Goal: Complete application form: Complete application form

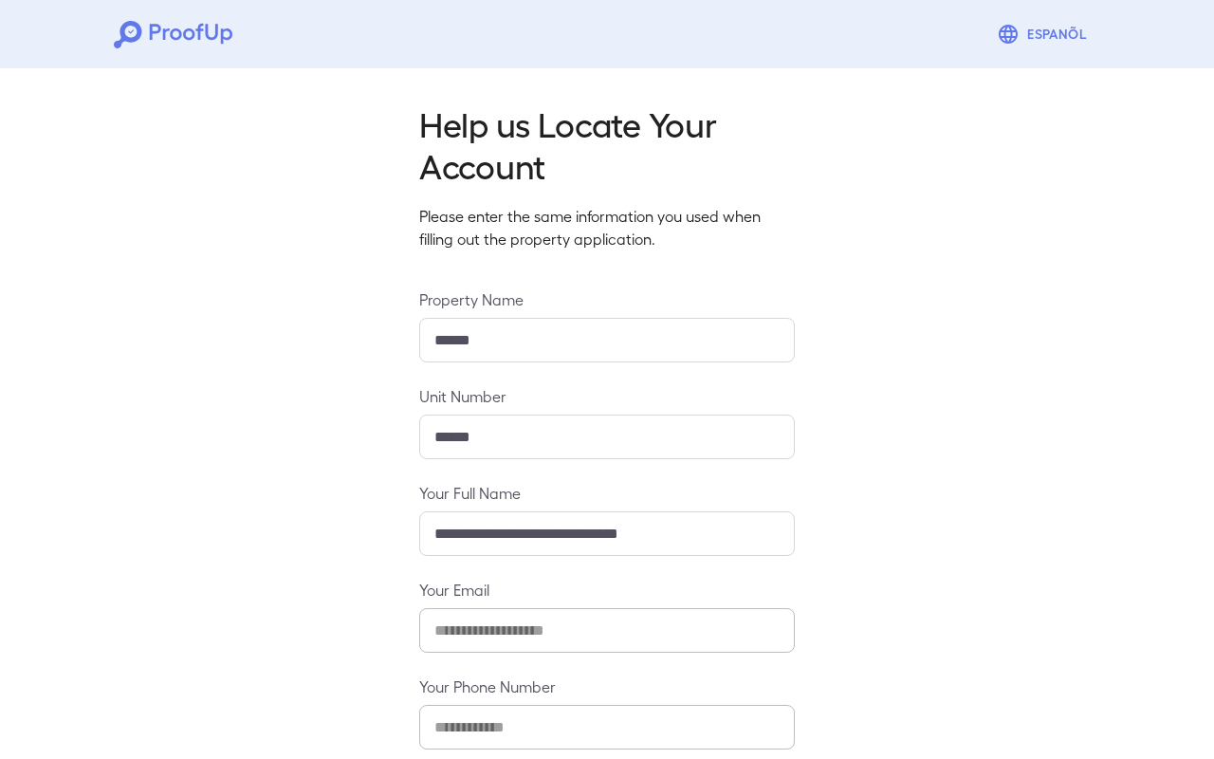
scroll to position [101, 0]
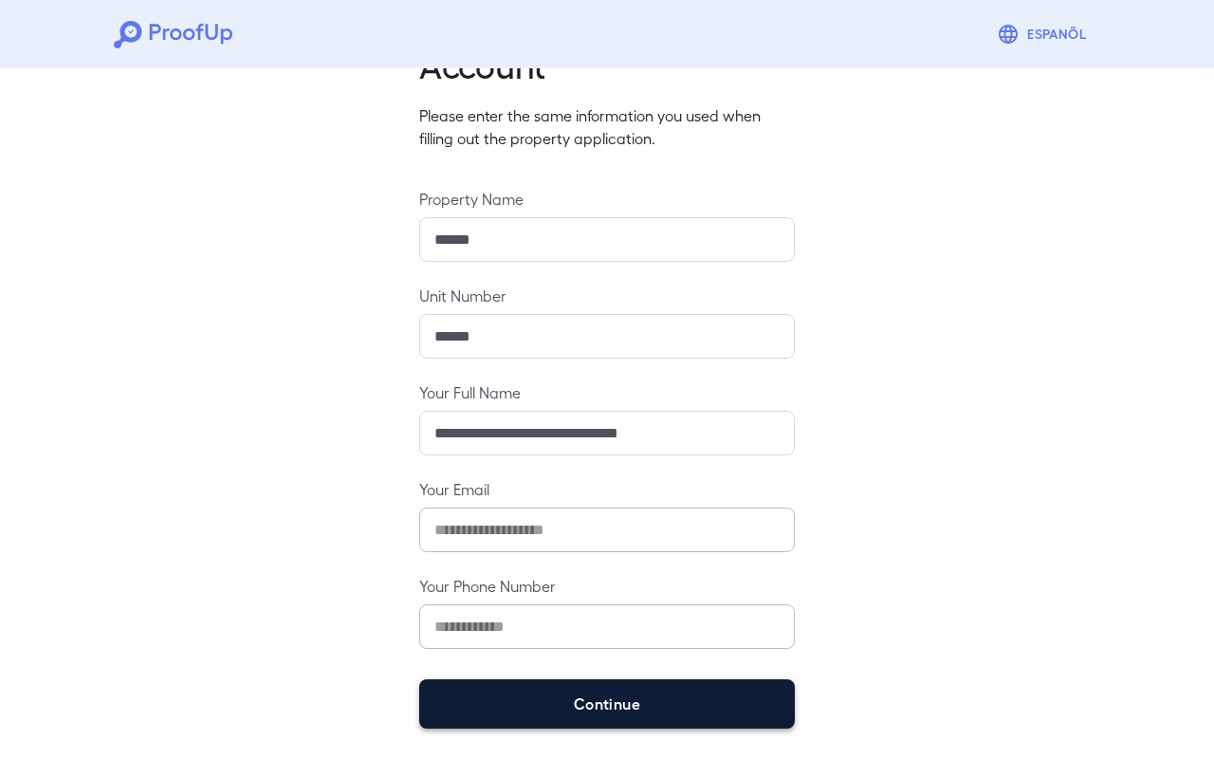
click at [588, 693] on button "Continue" at bounding box center [606, 703] width 375 height 49
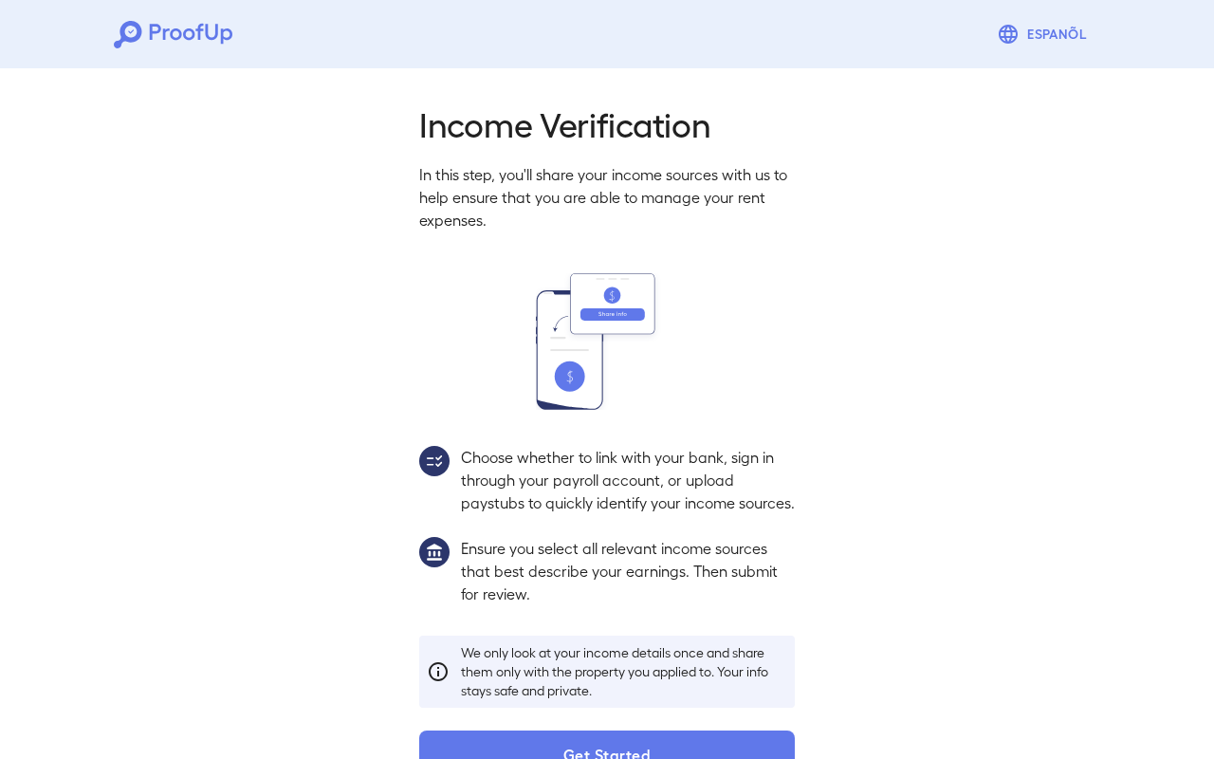
scroll to position [73, 0]
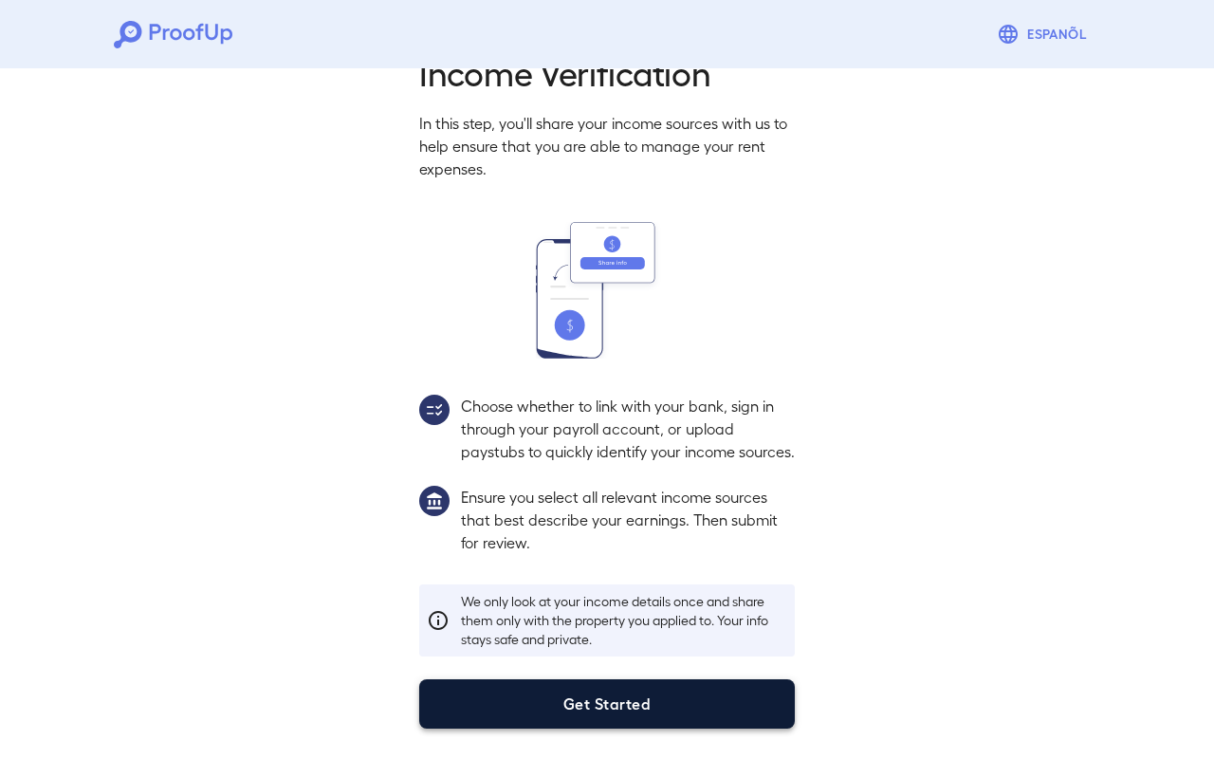
click at [590, 702] on button "Get Started" at bounding box center [606, 703] width 375 height 49
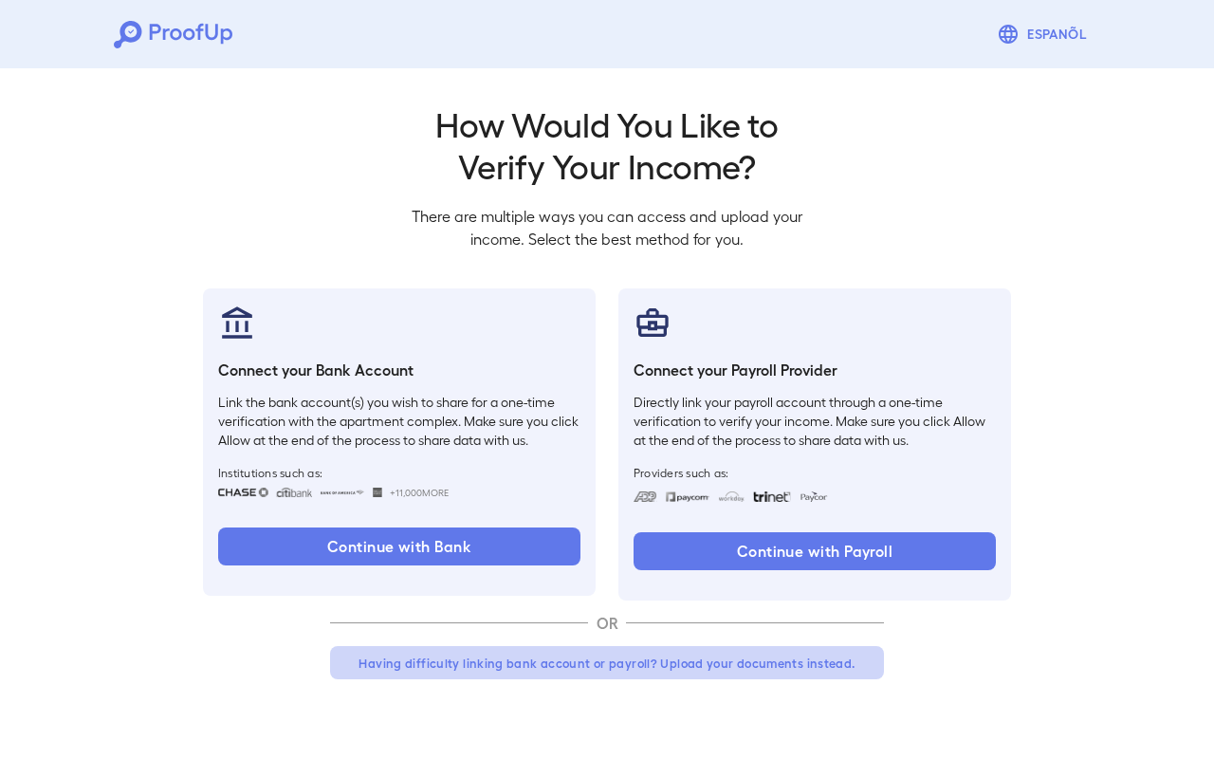
click at [540, 650] on button "Having difficulty linking bank account or payroll? Upload your documents instea…" at bounding box center [607, 663] width 554 height 34
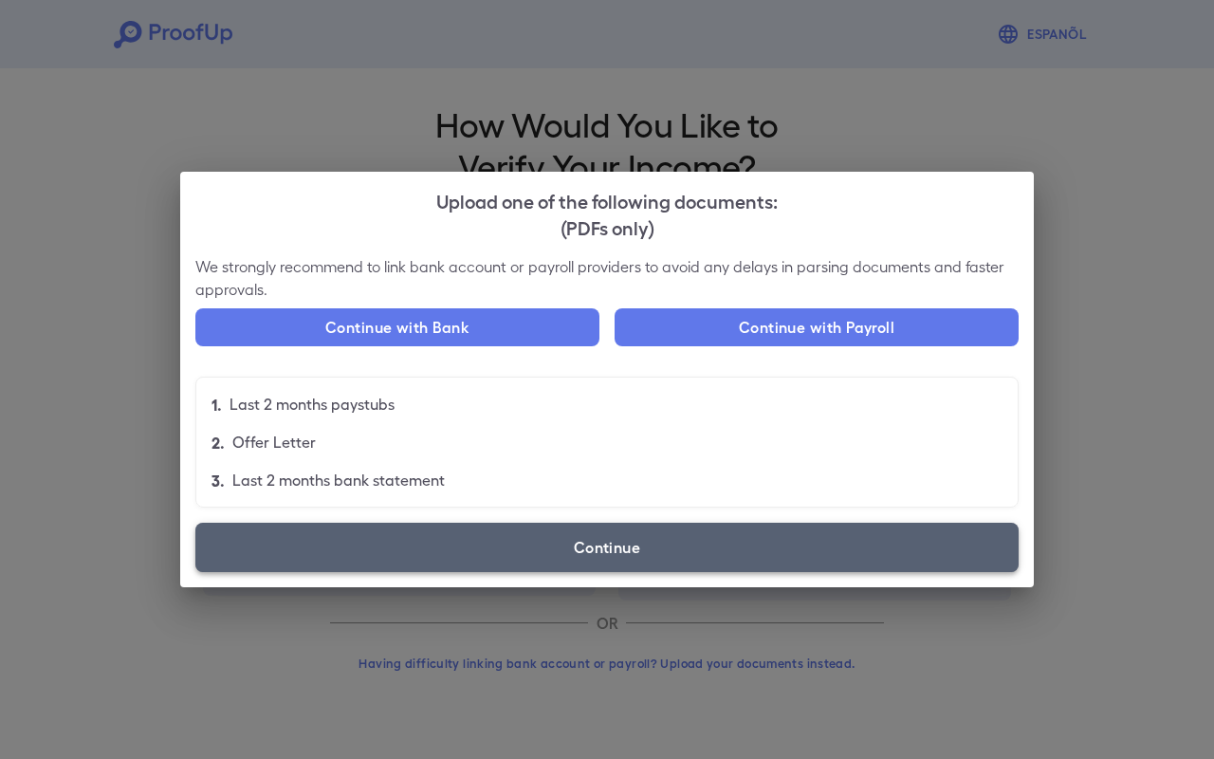
click at [577, 562] on label "Continue" at bounding box center [606, 546] width 823 height 49
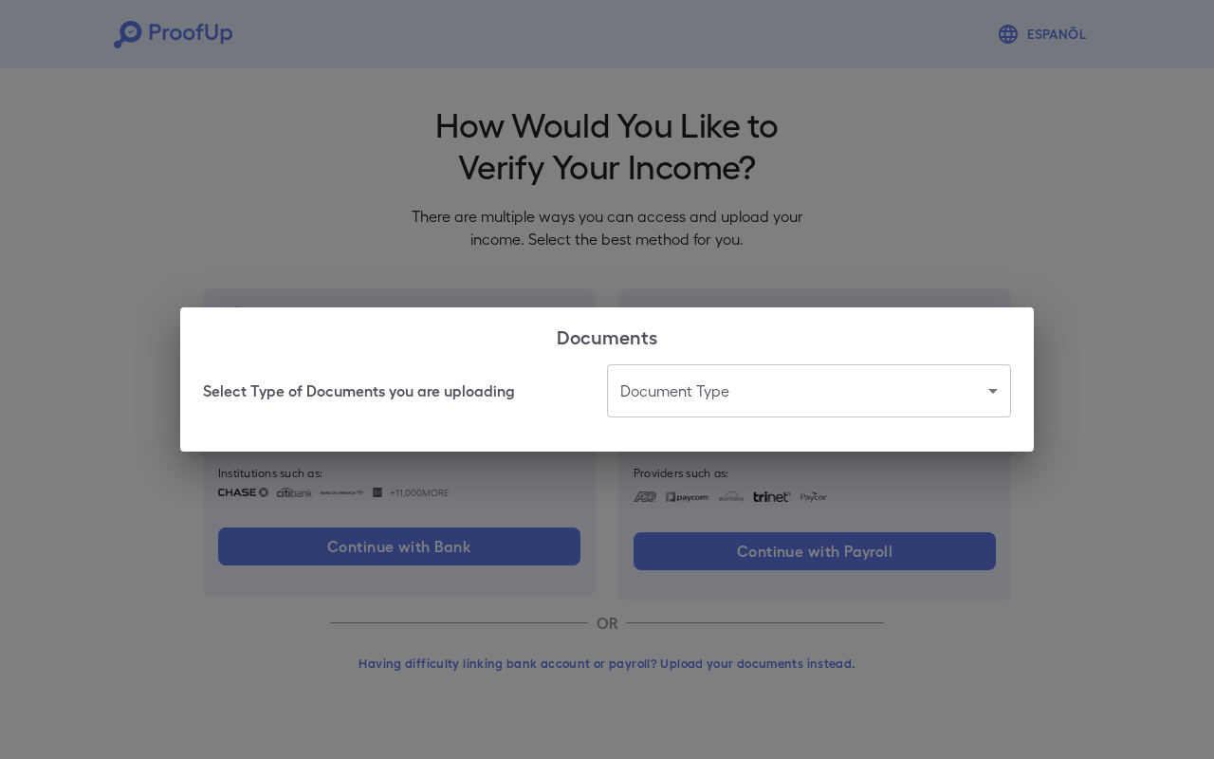
click at [665, 394] on body "Espanõl Go back How Would You Like to Verify Your Income? There are multiple wa…" at bounding box center [607, 362] width 1214 height 724
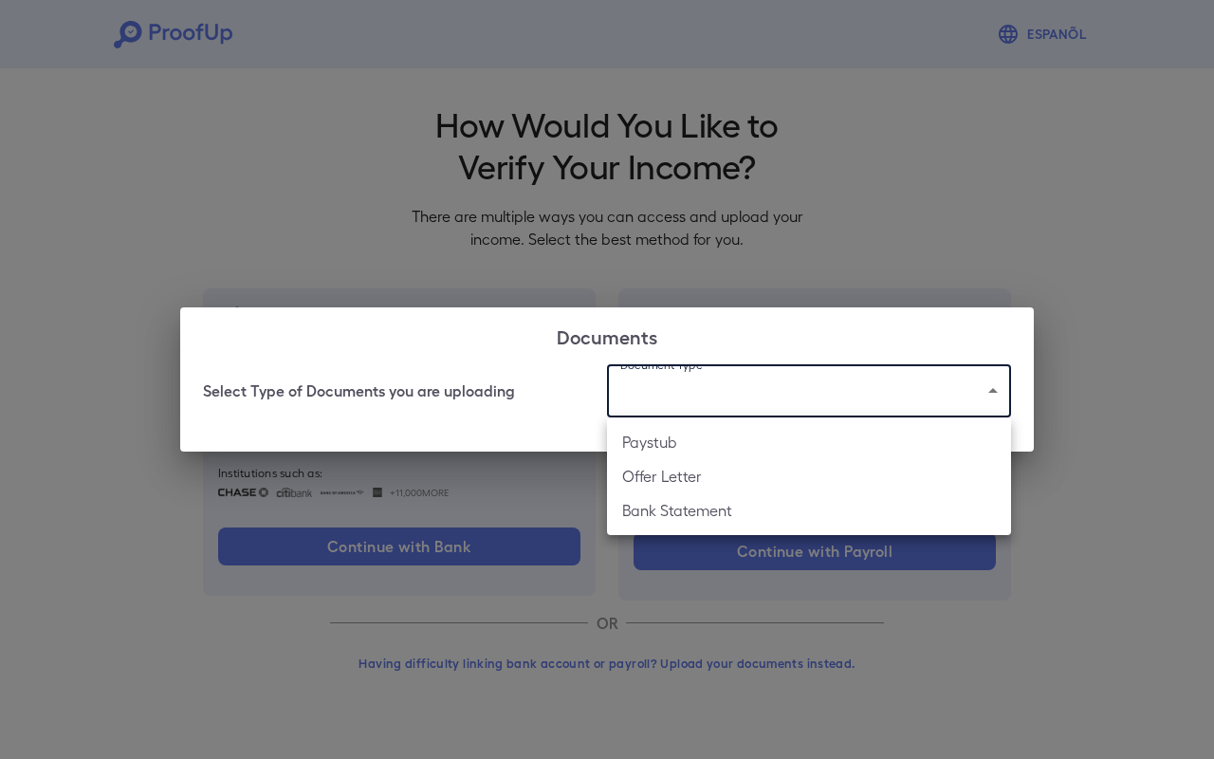
click at [717, 448] on li "Paystub" at bounding box center [809, 442] width 404 height 34
type input "*******"
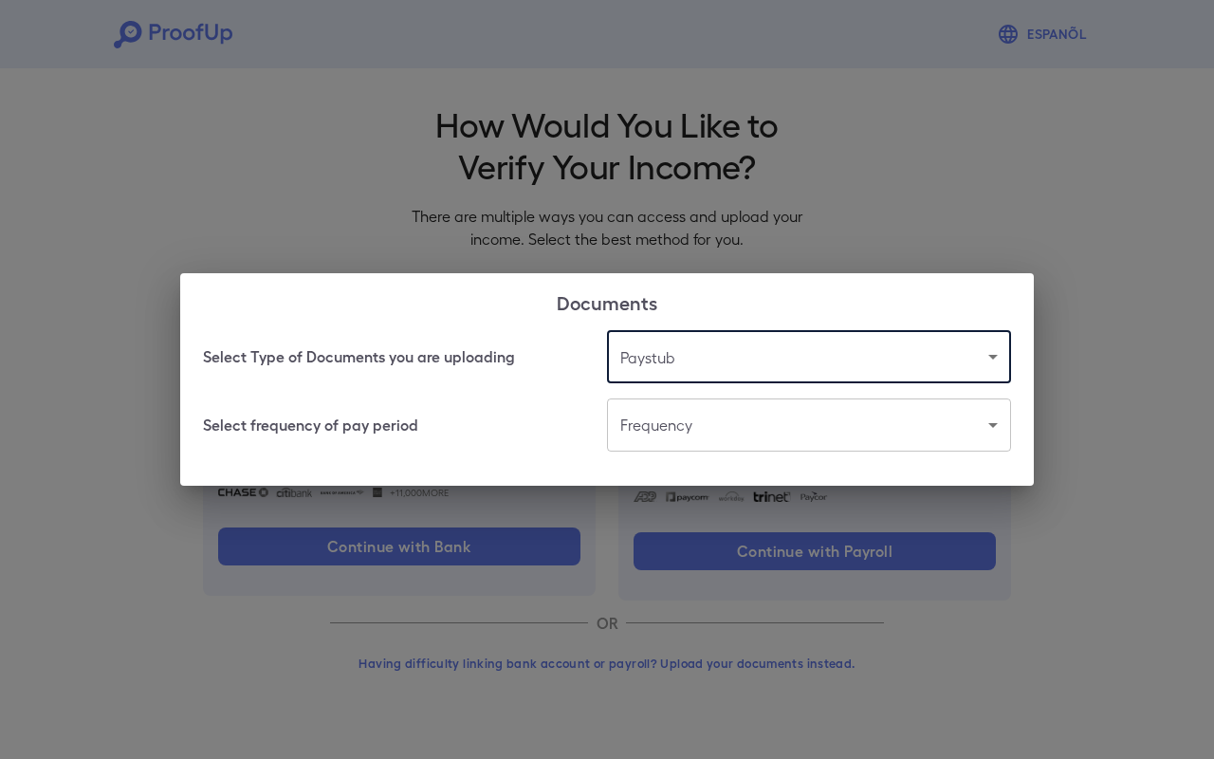
click at [641, 441] on body "Espanõl Go back How Would You Like to Verify Your Income? There are multiple wa…" at bounding box center [607, 362] width 1214 height 724
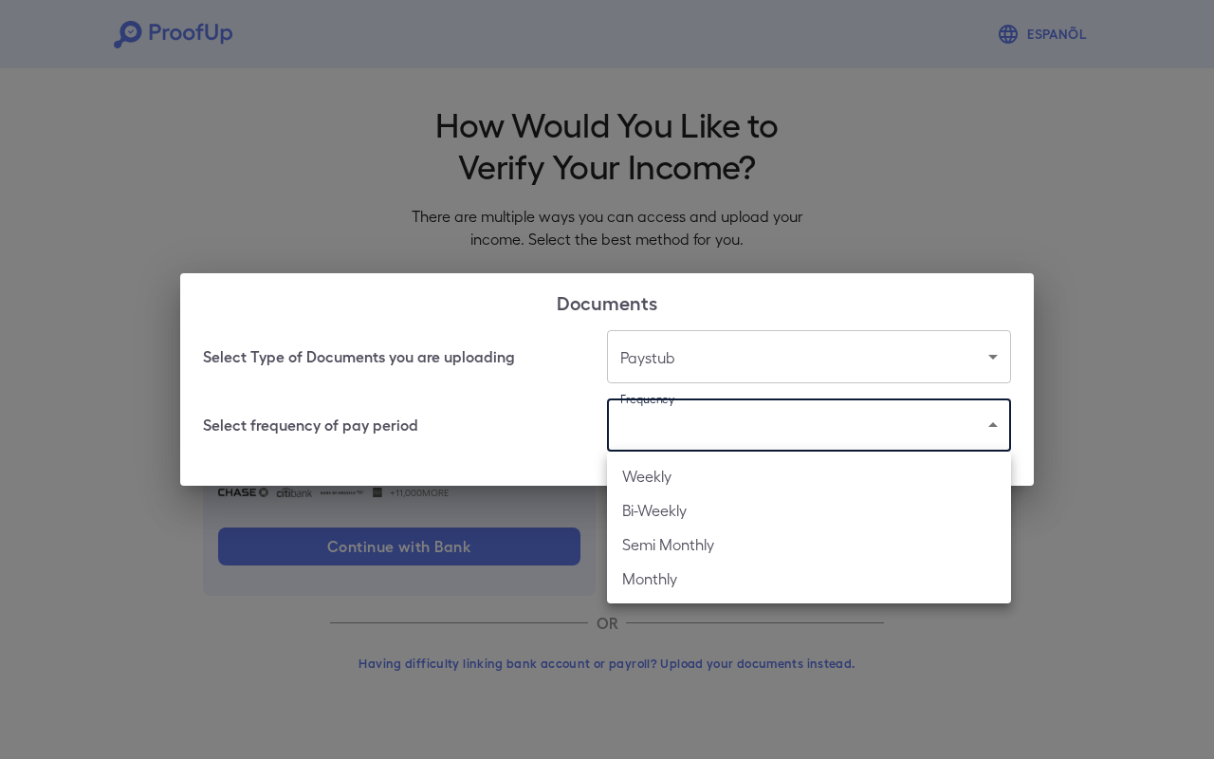
click at [687, 507] on li "Bi-Weekly" at bounding box center [809, 510] width 404 height 34
type input "*********"
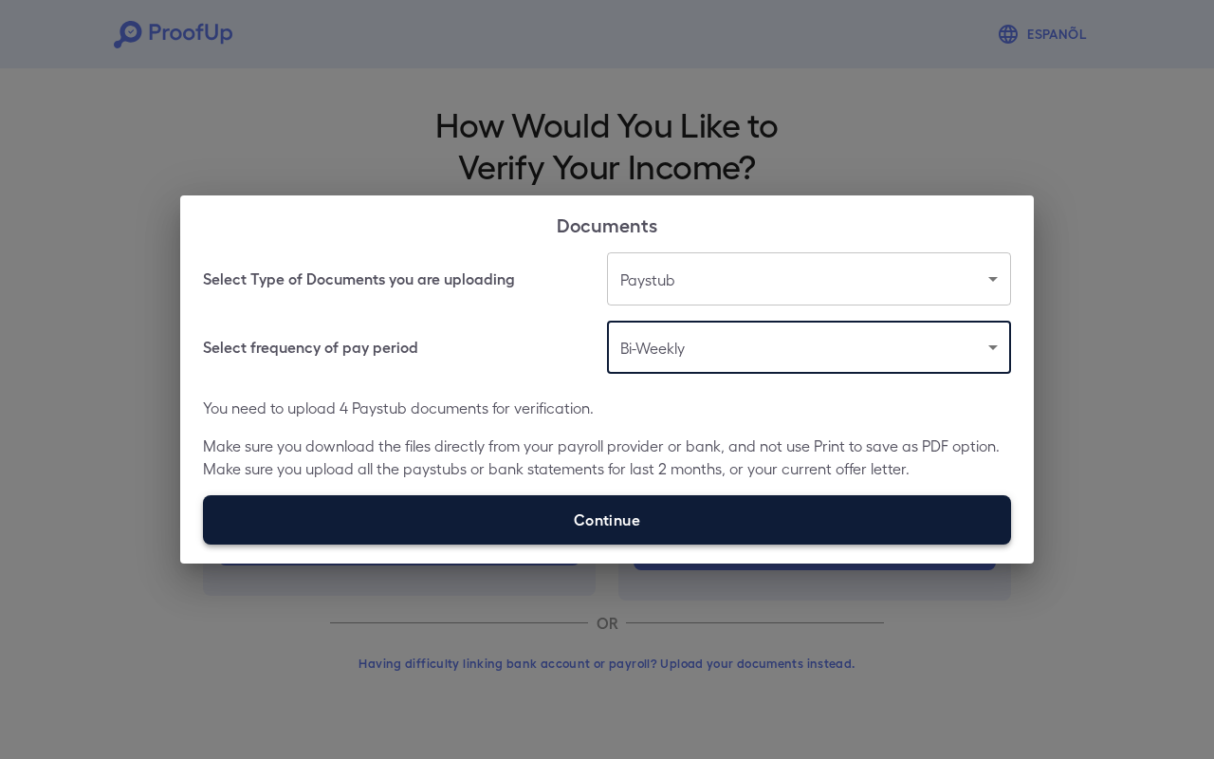
click at [616, 514] on label "Continue" at bounding box center [607, 519] width 808 height 49
click at [204, 543] on input "Continue" at bounding box center [203, 543] width 1 height 1
type input "**********"
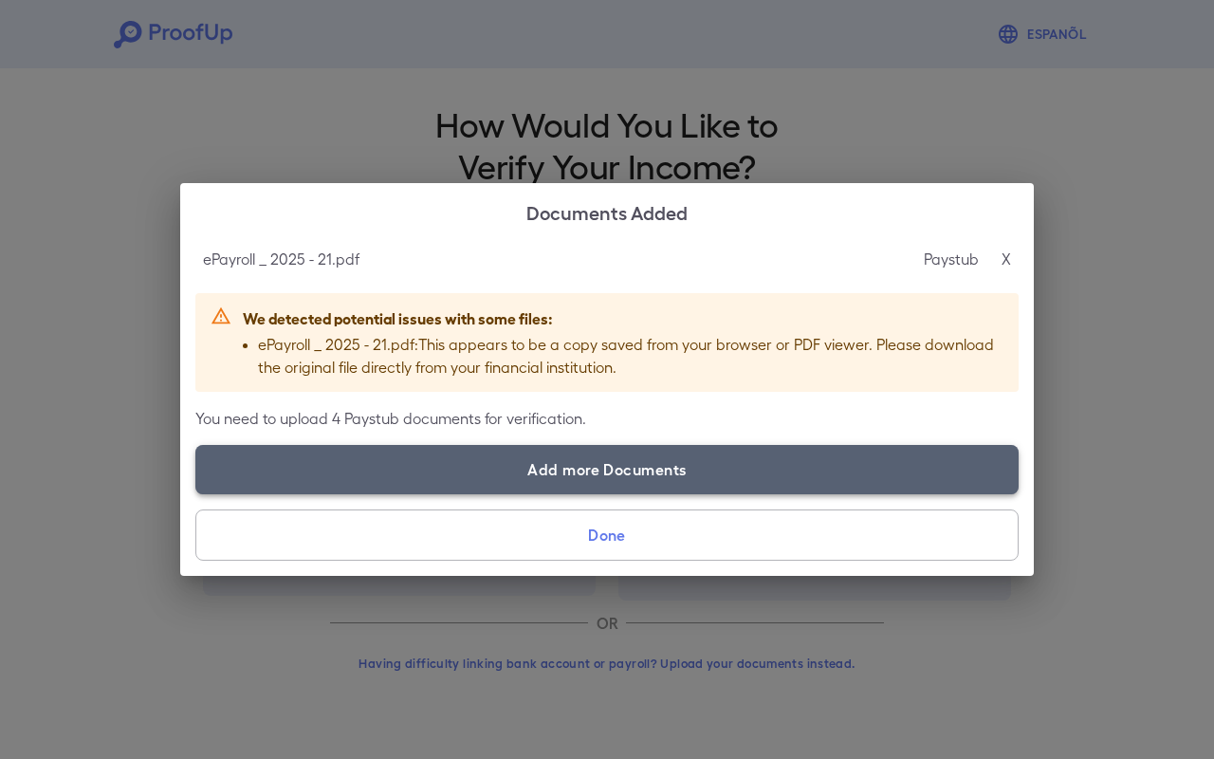
click at [629, 474] on label "Add more Documents" at bounding box center [606, 469] width 823 height 49
click at [196, 493] on input "Add more Documents" at bounding box center [195, 493] width 1 height 1
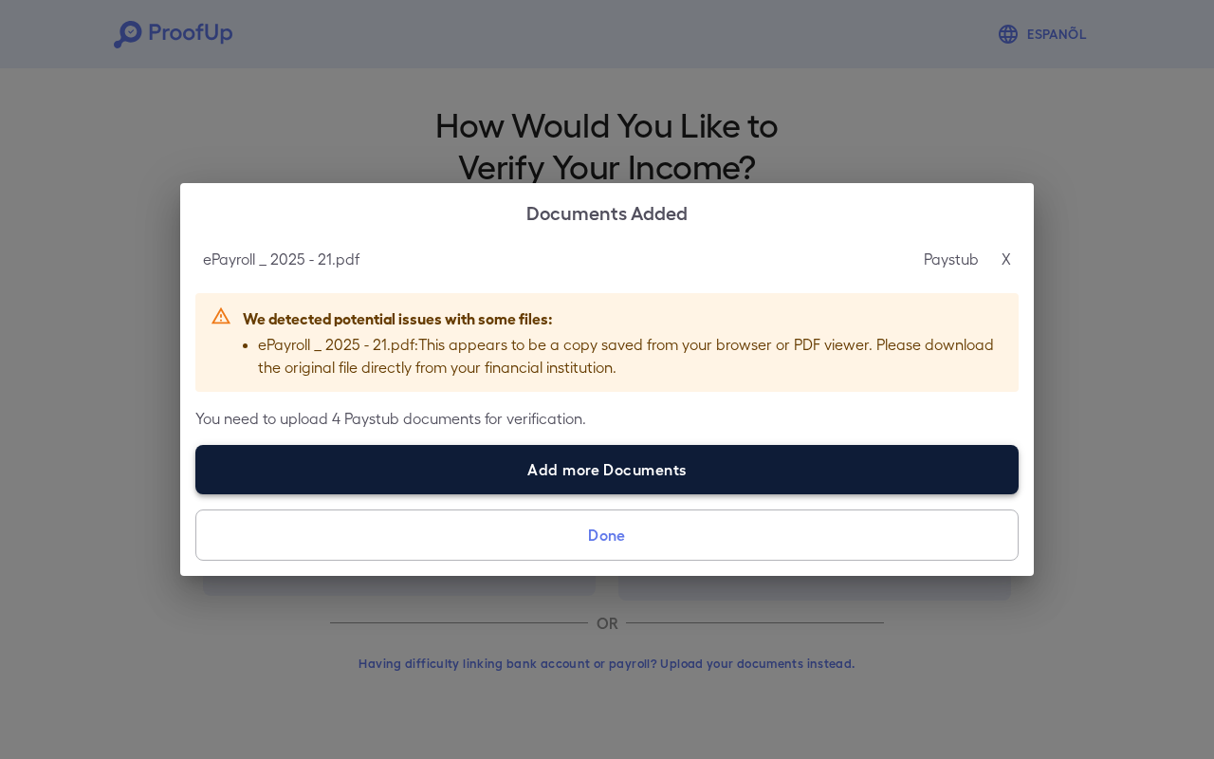
type input "**********"
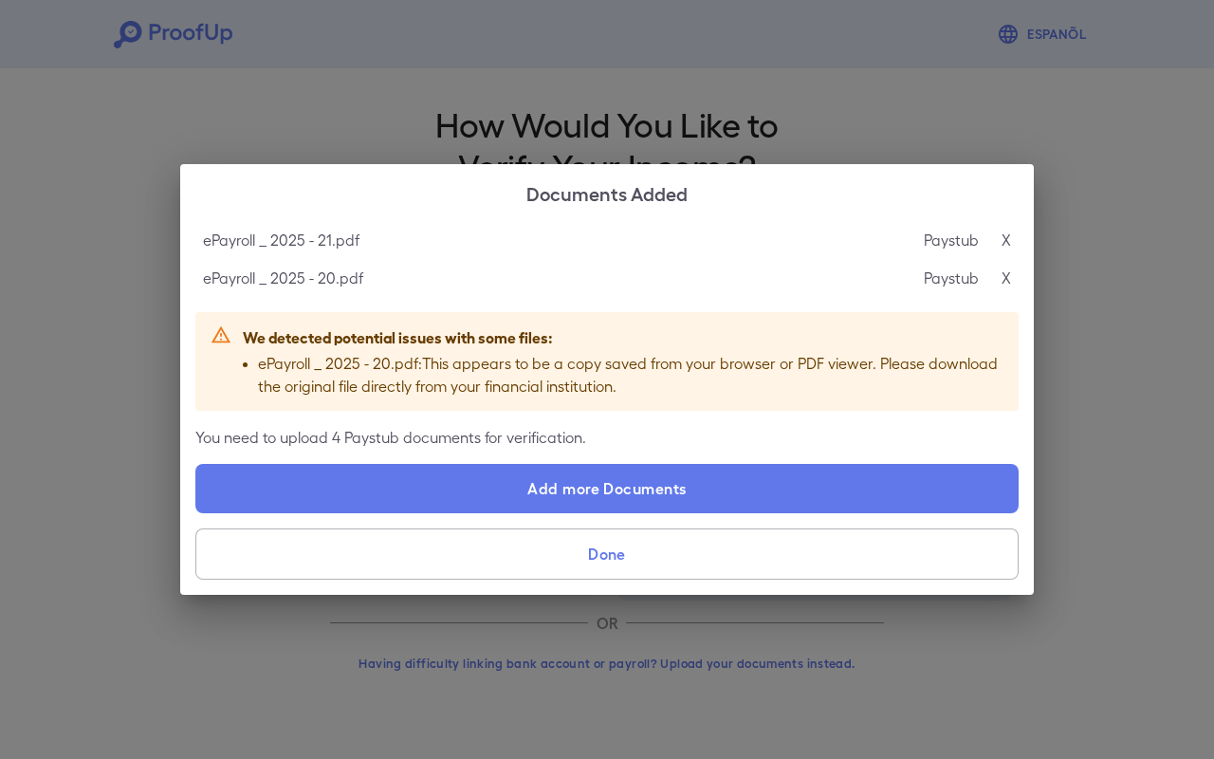
click at [613, 558] on button "Done" at bounding box center [606, 553] width 823 height 51
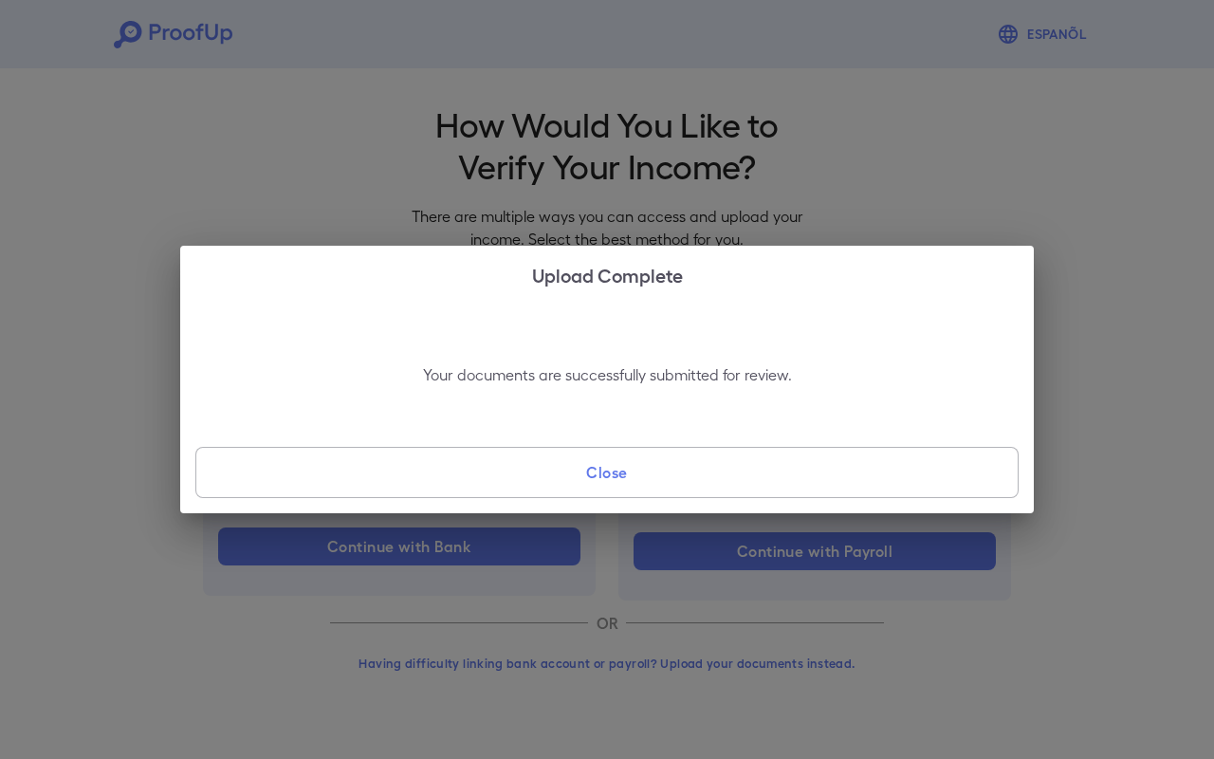
click at [666, 482] on button "Close" at bounding box center [606, 472] width 823 height 51
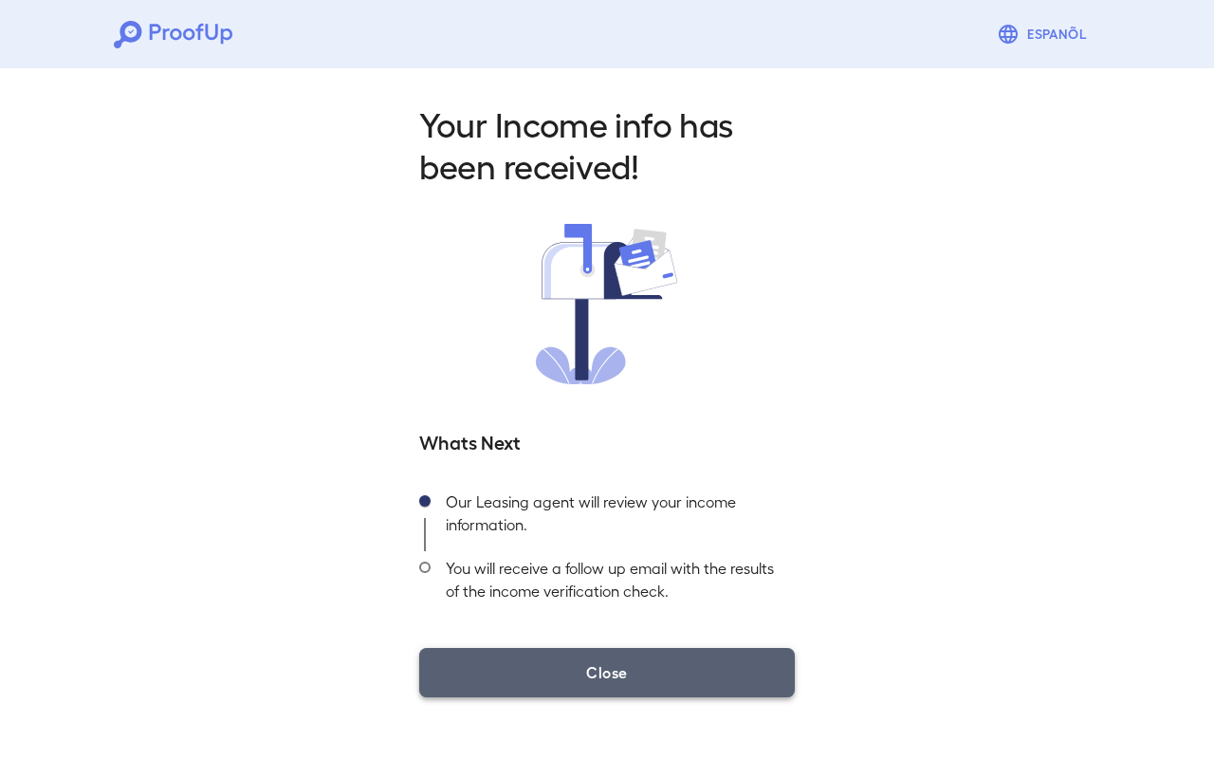
click at [615, 659] on button "Close" at bounding box center [606, 672] width 375 height 49
